Goal: Task Accomplishment & Management: Manage account settings

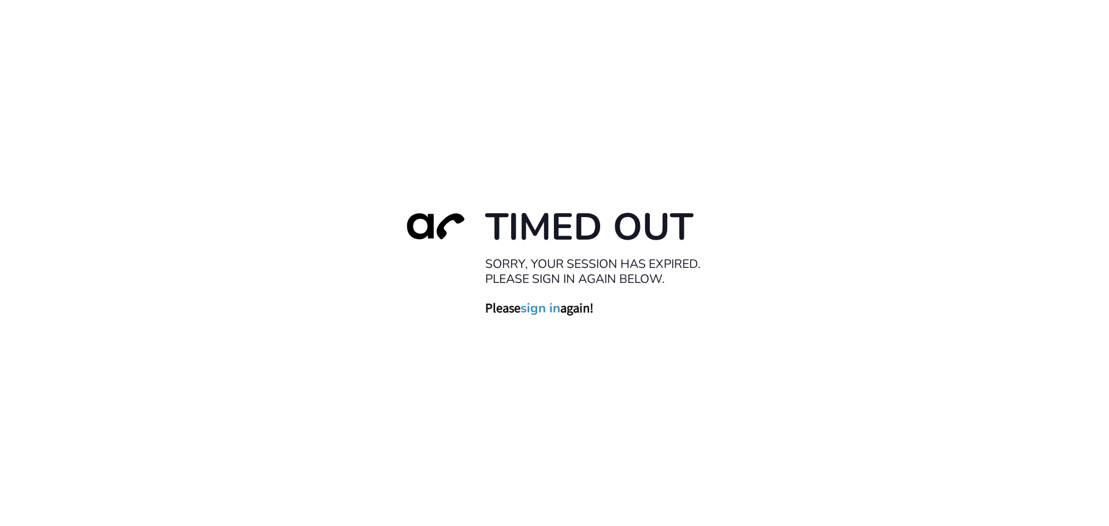
click at [529, 311] on link "sign in" at bounding box center [540, 308] width 40 height 16
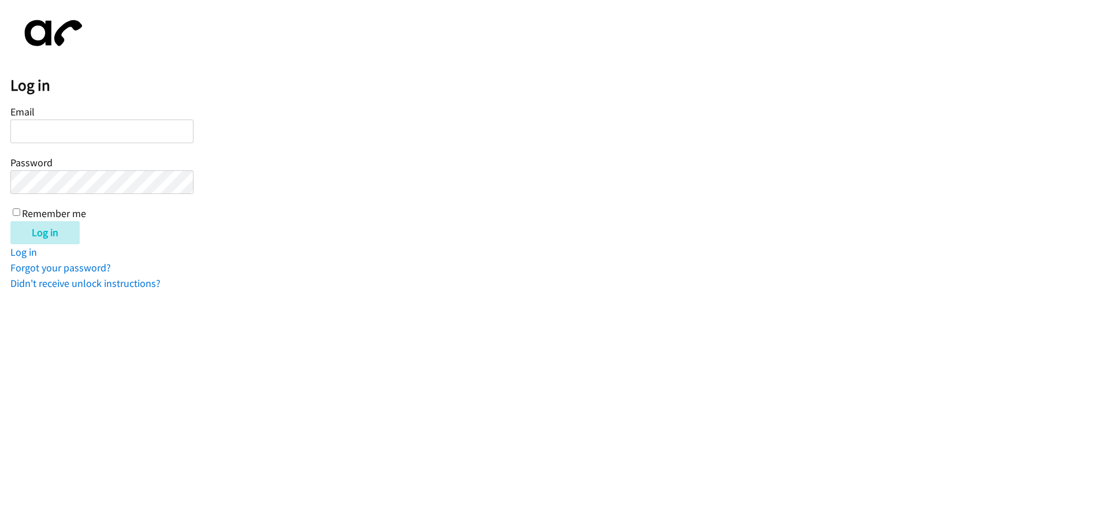
type input "[EMAIL_ADDRESS][DOMAIN_NAME]"
click at [39, 217] on label "Remember me" at bounding box center [54, 213] width 64 height 13
click at [20, 216] on input "Remember me" at bounding box center [17, 213] width 8 height 8
checkbox input "true"
click at [42, 233] on input "Log in" at bounding box center [44, 232] width 69 height 23
